Goal: Task Accomplishment & Management: Complete application form

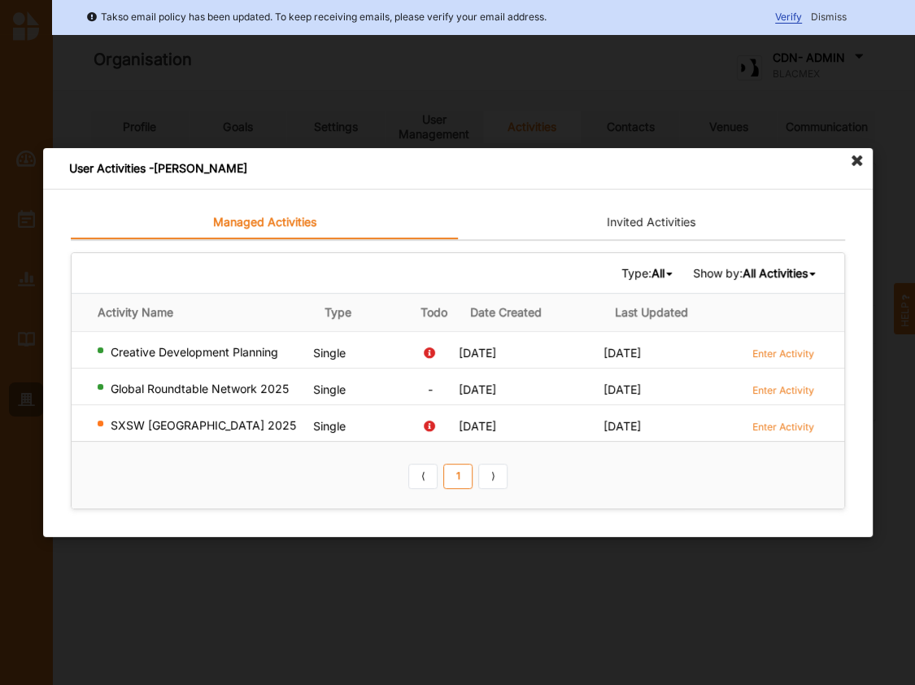
click at [853, 159] on icon at bounding box center [857, 161] width 26 height 26
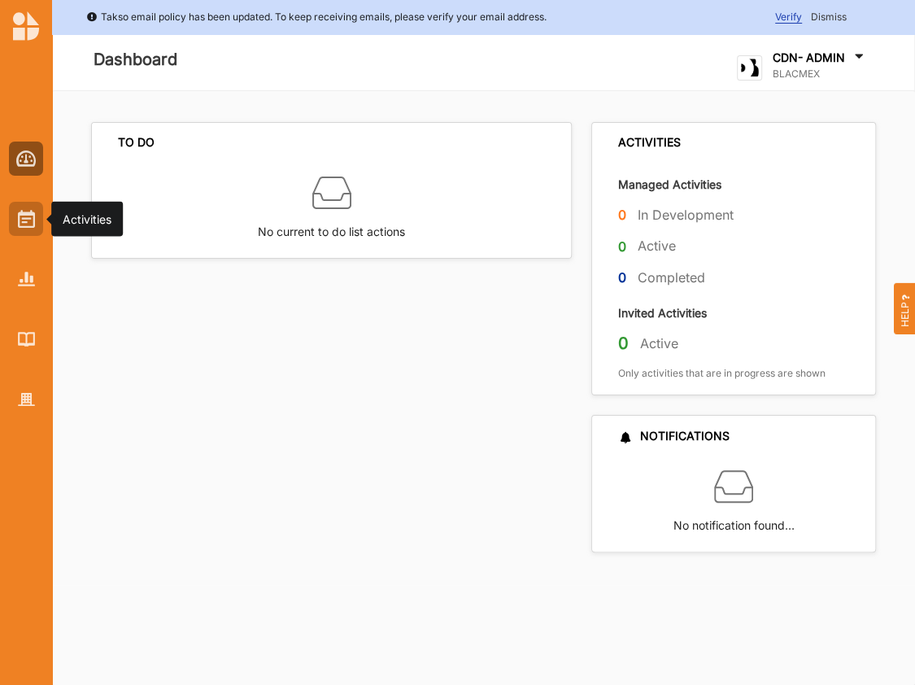
click at [28, 220] on img at bounding box center [26, 219] width 17 height 18
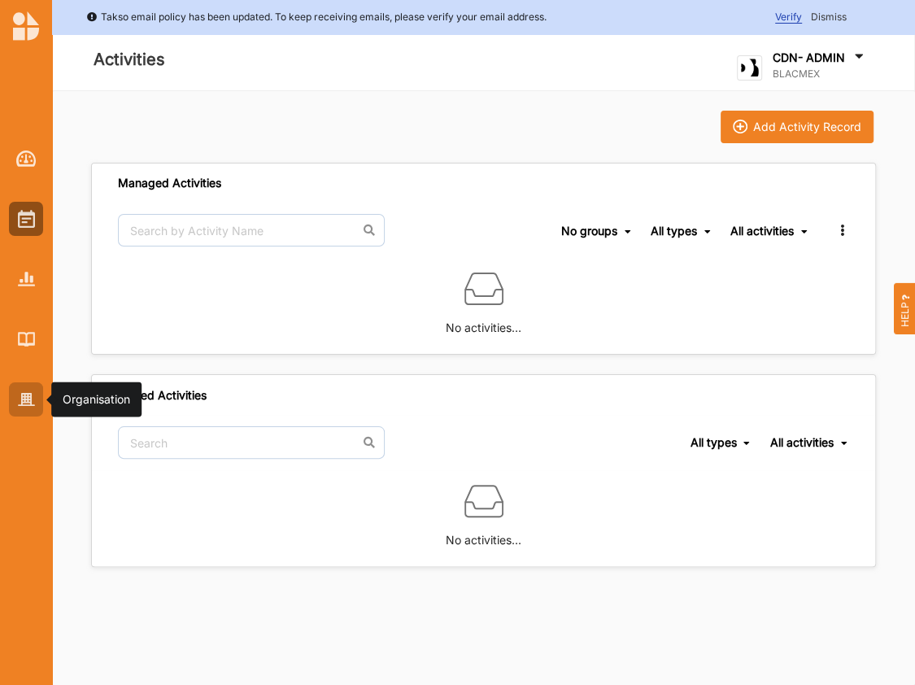
click at [32, 394] on img at bounding box center [26, 400] width 17 height 14
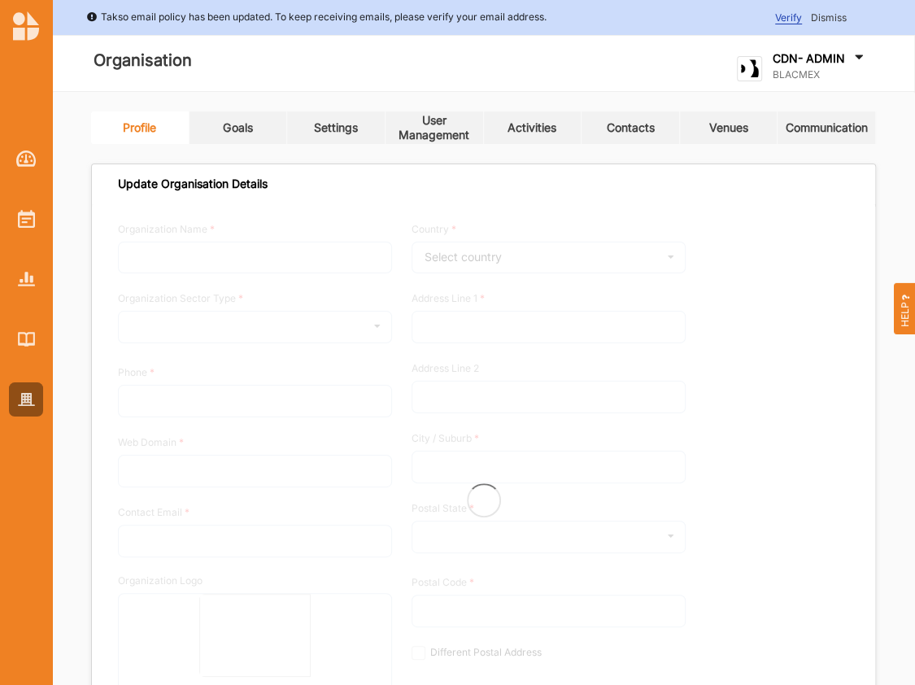
type input "BLACMEX"
type input "07506563007"
type input "blacmex.uk"
type input "audrey@blacmex.uk"
type input "Kemp House, 152-160 City Road"
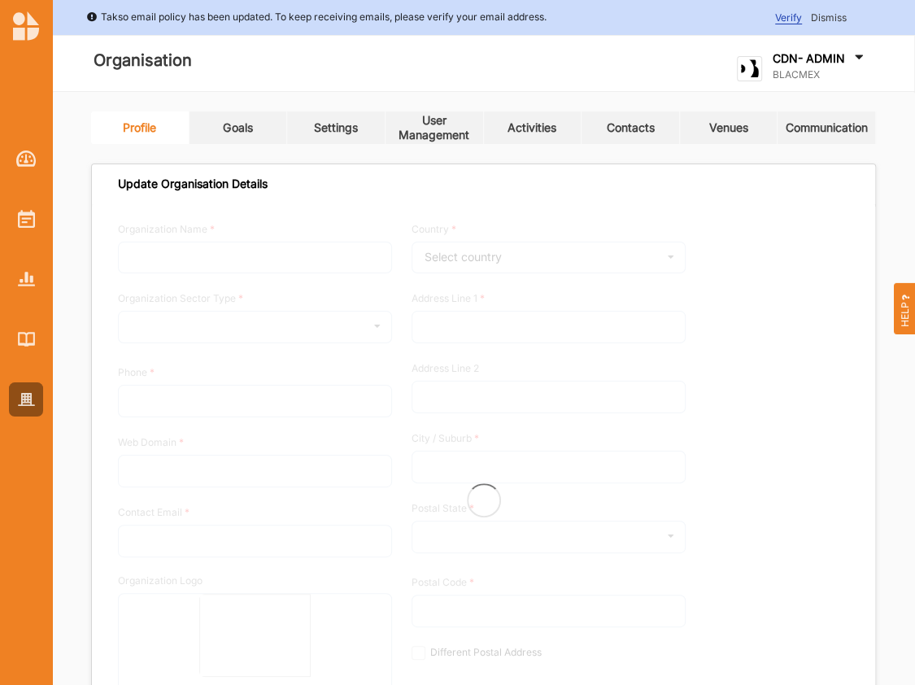
type input "London"
type input "EC1V 2NX"
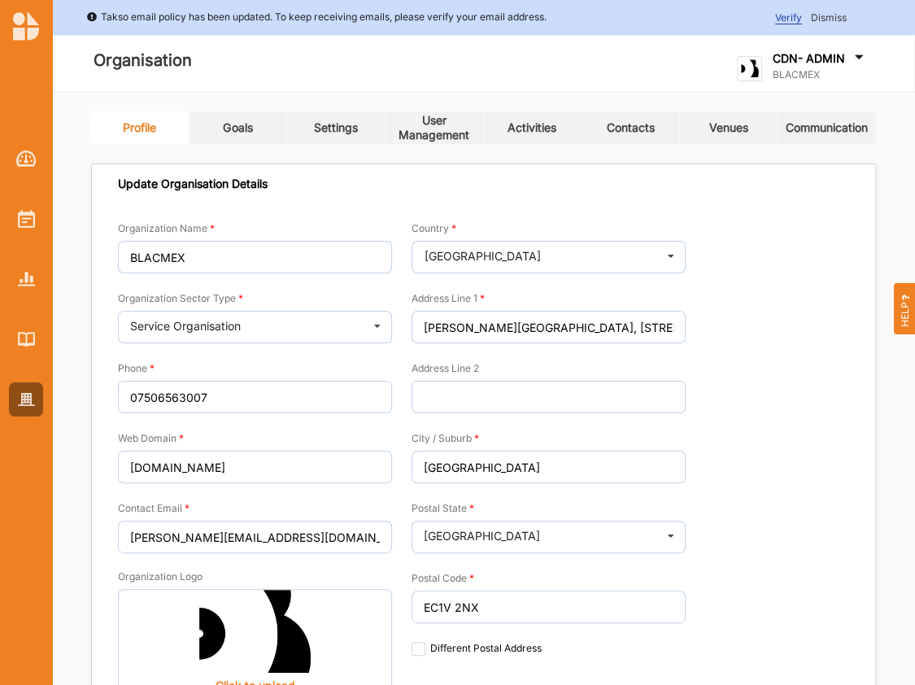
click at [542, 128] on div "Activities" at bounding box center [531, 127] width 49 height 15
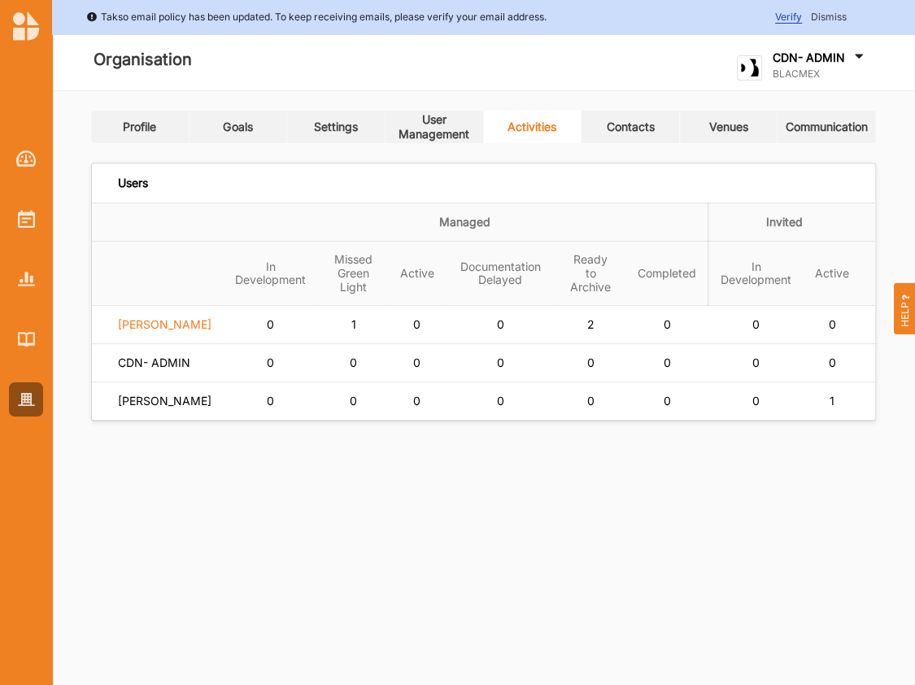
click at [144, 324] on label "[PERSON_NAME]" at bounding box center [165, 324] width 94 height 15
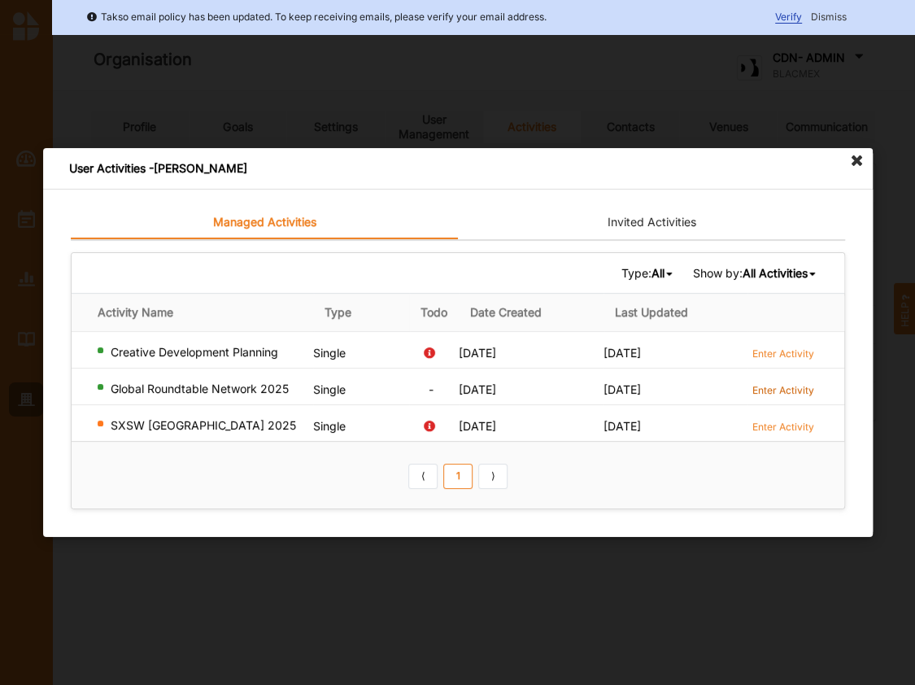
click at [790, 385] on label "Enter Activity" at bounding box center [782, 390] width 62 height 14
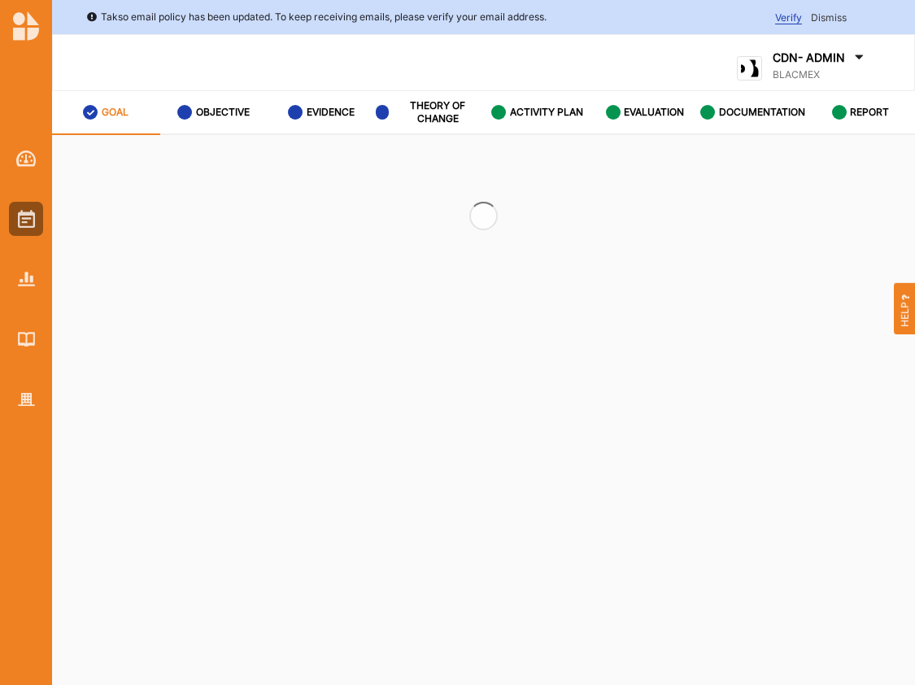
select select "3"
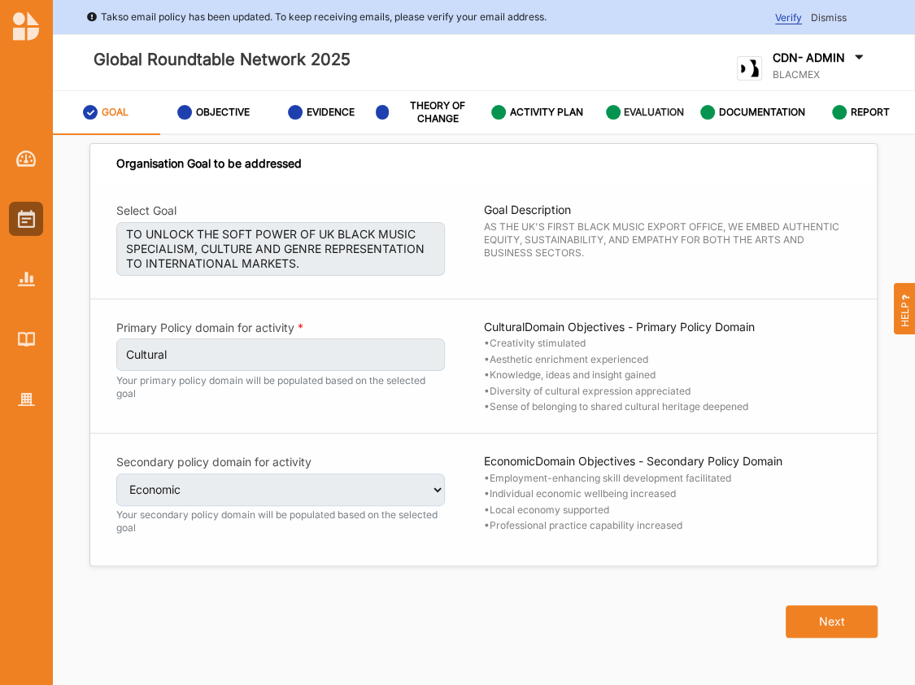
click at [634, 115] on label "EVALUATION" at bounding box center [654, 112] width 60 height 13
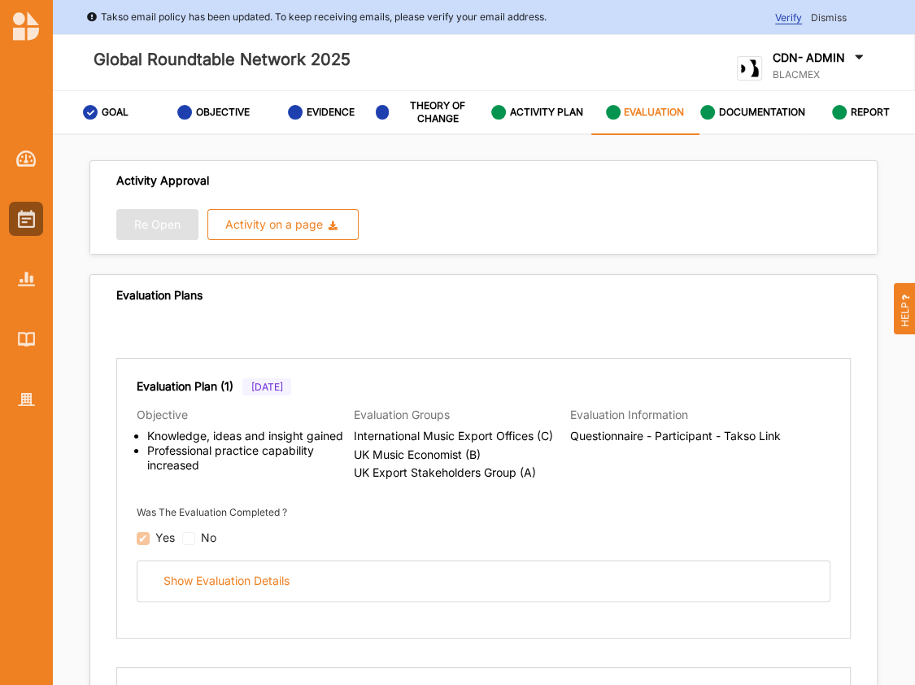
radio input "true"
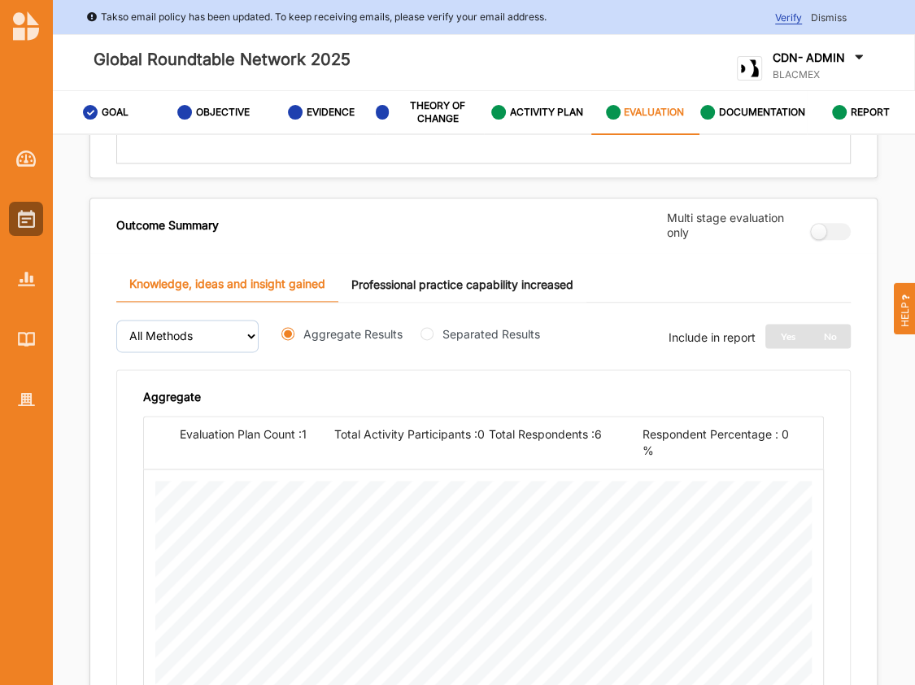
scroll to position [1220, 0]
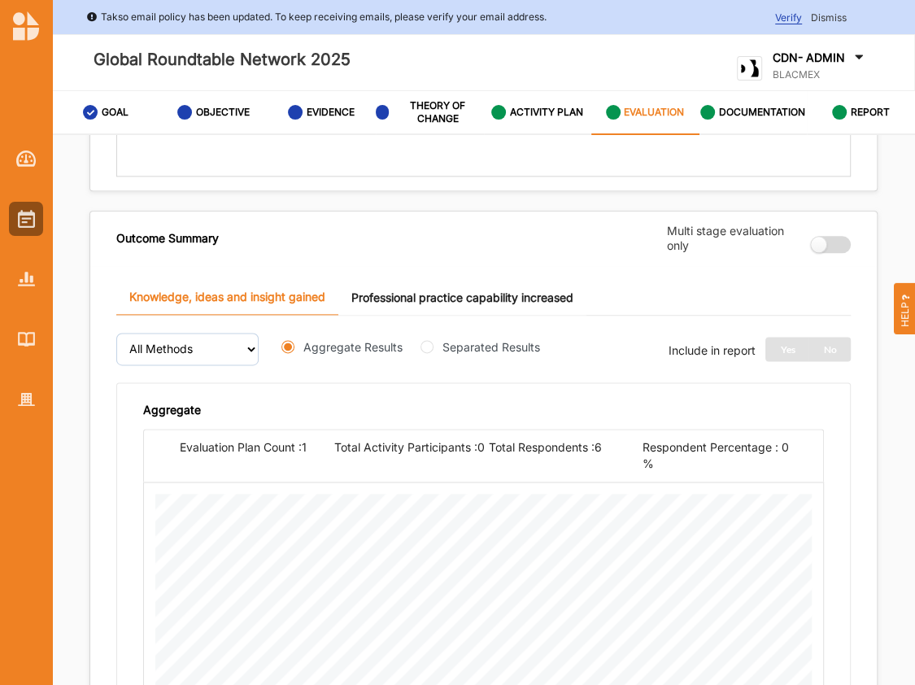
click at [833, 244] on label at bounding box center [825, 244] width 29 height 17
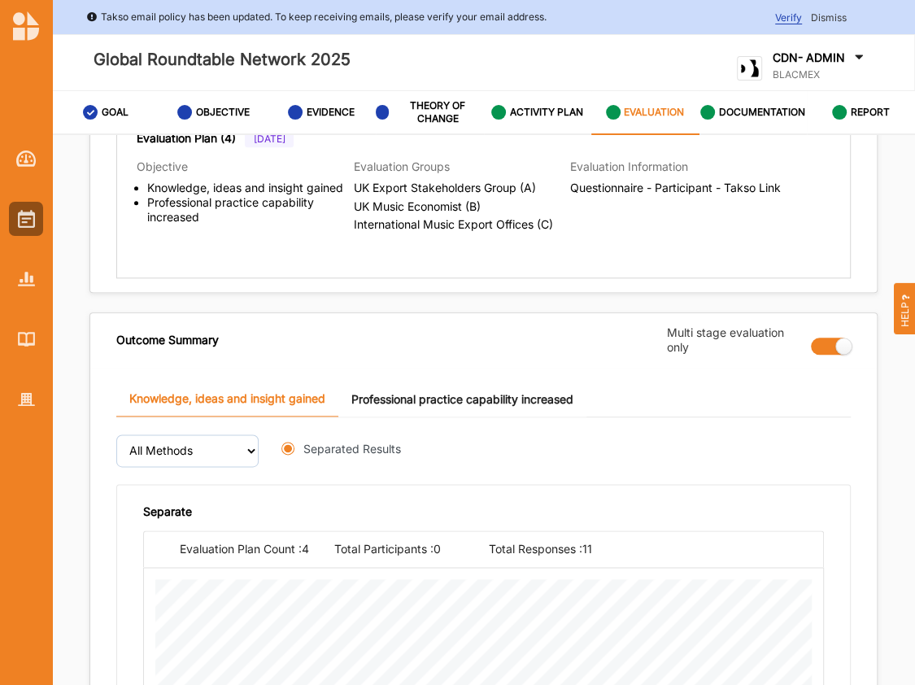
scroll to position [1103, 0]
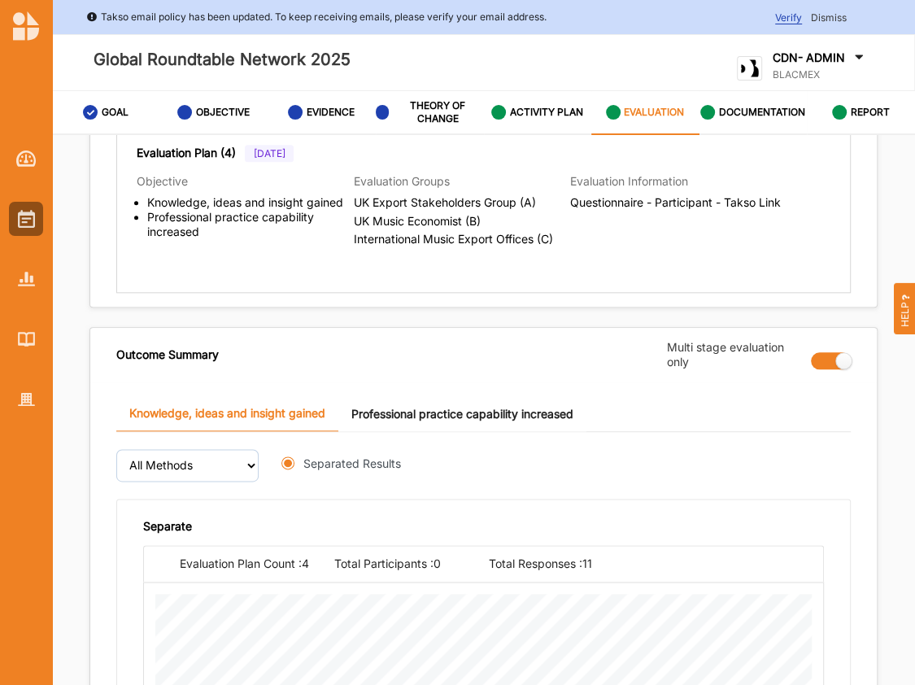
click at [824, 352] on label at bounding box center [825, 360] width 29 height 17
radio input "false"
